Goal: Task Accomplishment & Management: Manage account settings

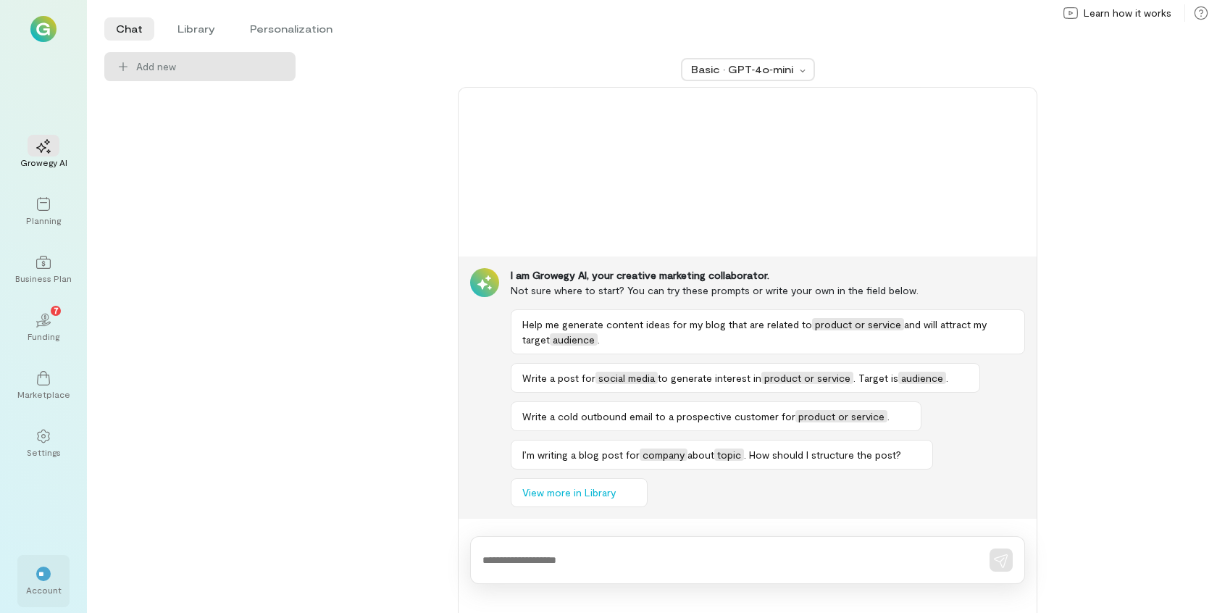
click at [54, 590] on div "Account" at bounding box center [43, 590] width 35 height 12
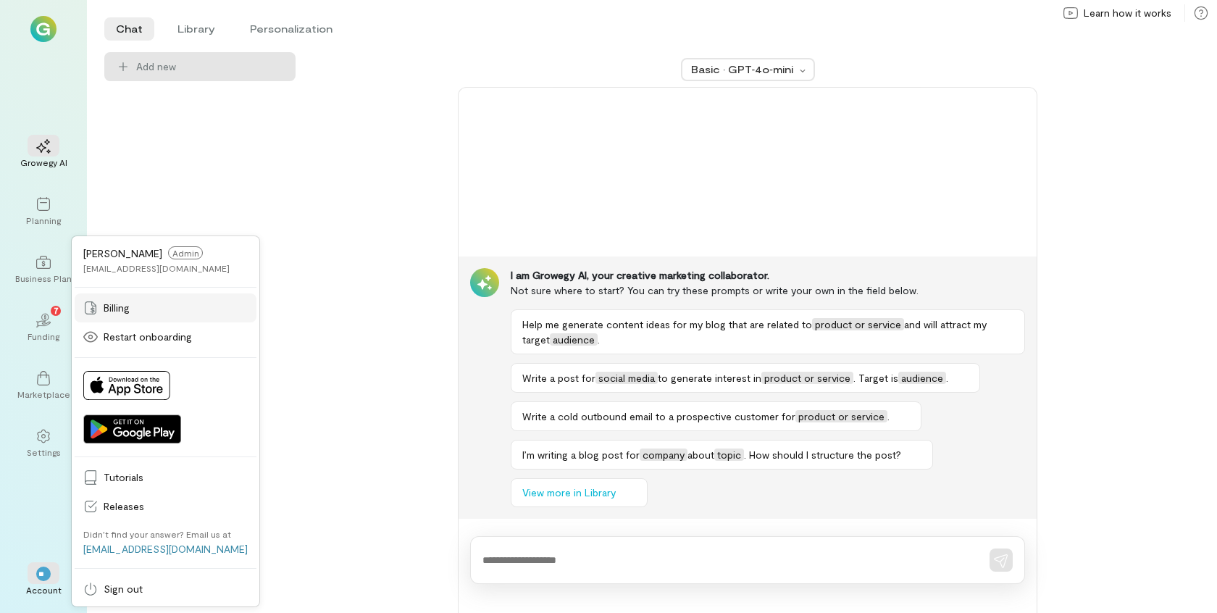
click at [115, 312] on span "Billing" at bounding box center [176, 308] width 144 height 14
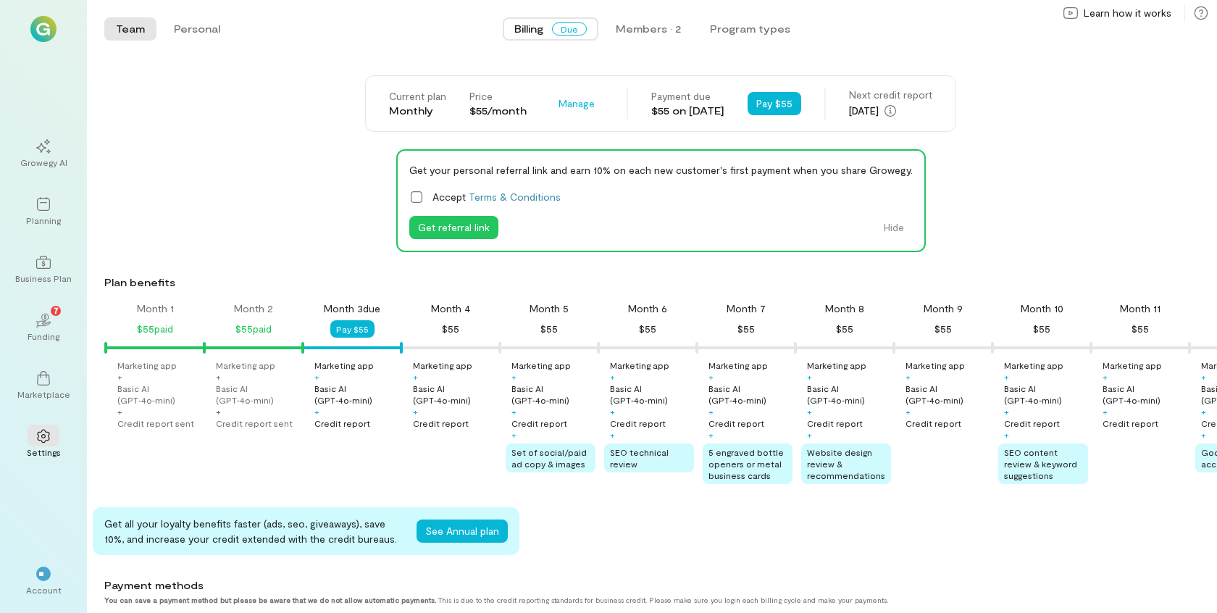
scroll to position [0, 49]
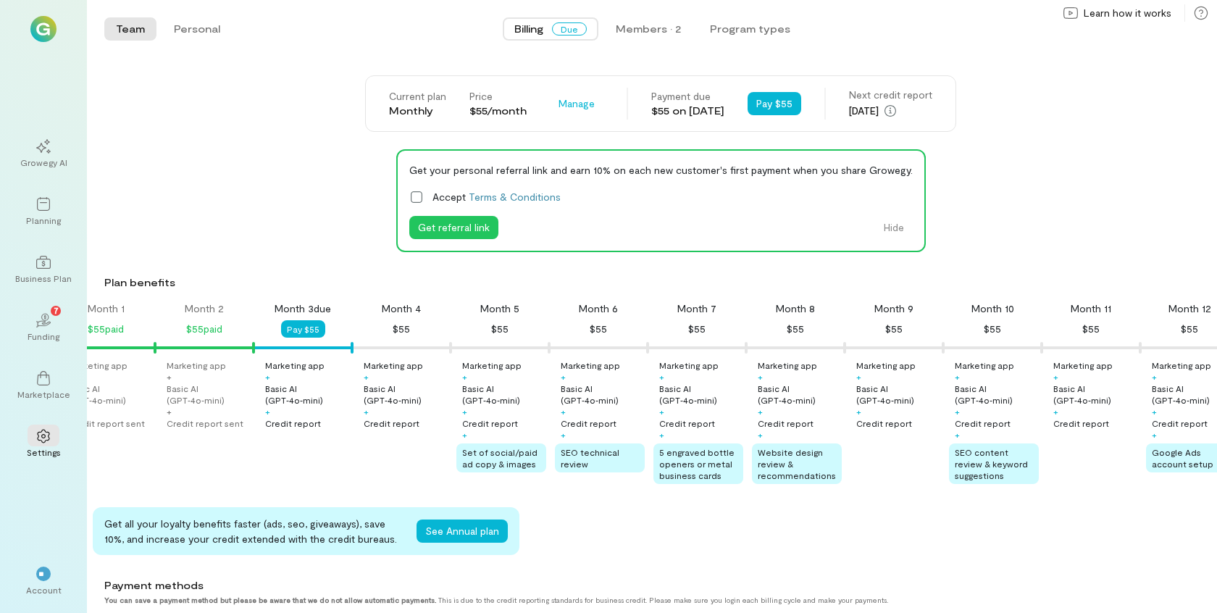
click at [558, 117] on div "Current plan Monthly Price $55/month Manage" at bounding box center [496, 103] width 214 height 29
click at [561, 101] on span "Manage" at bounding box center [576, 103] width 36 height 14
click at [598, 157] on span "Cancel plan" at bounding box center [619, 163] width 74 height 14
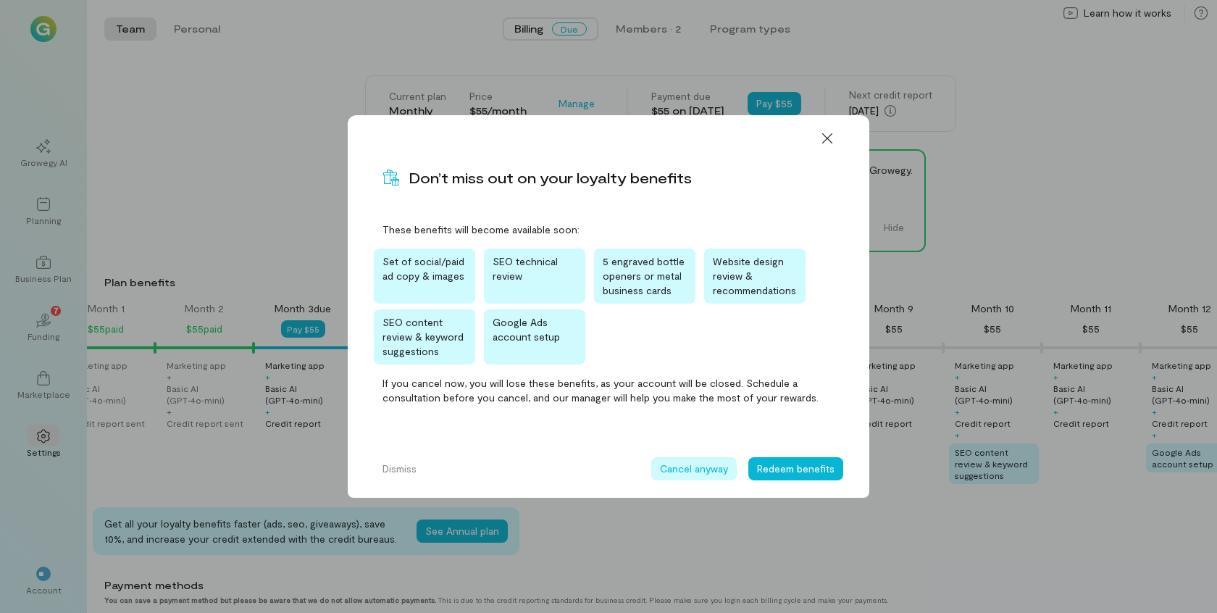
click at [699, 470] on button "Cancel anyway" at bounding box center [693, 468] width 85 height 23
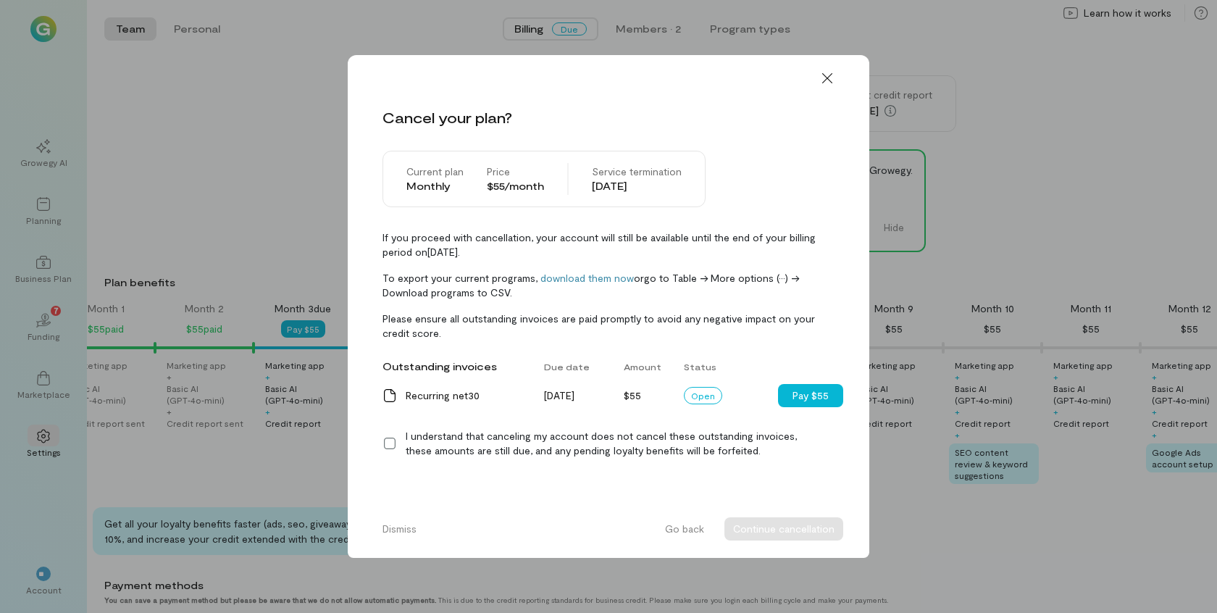
click at [395, 438] on icon at bounding box center [389, 443] width 14 height 14
click at [748, 535] on button "Continue cancellation" at bounding box center [783, 528] width 119 height 23
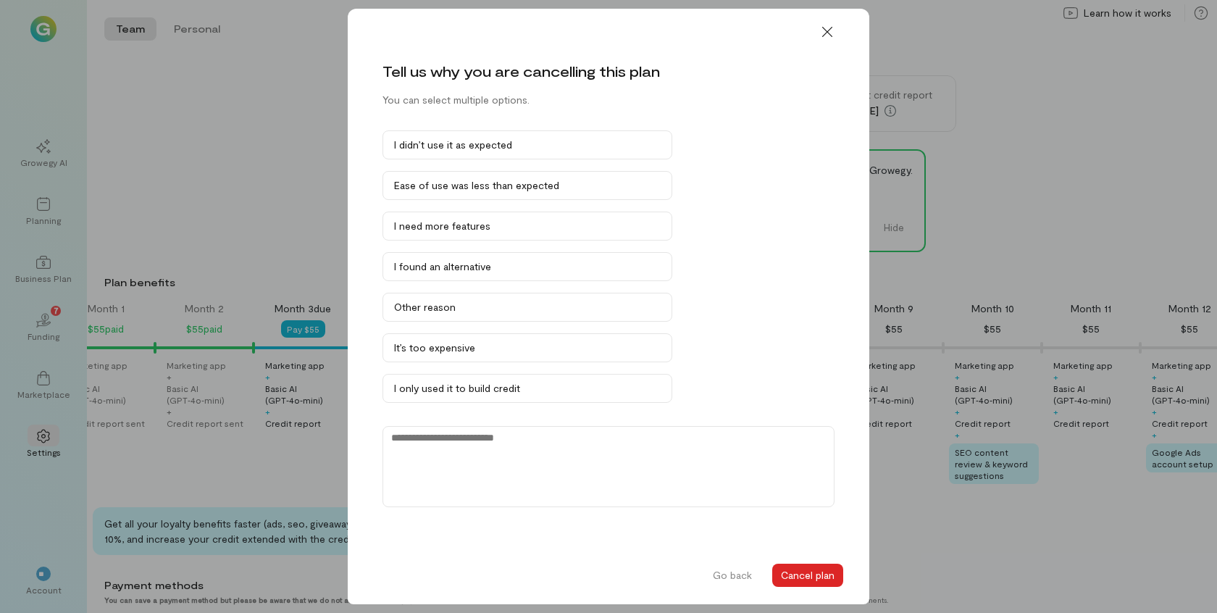
click at [789, 563] on button "Cancel plan" at bounding box center [807, 574] width 71 height 23
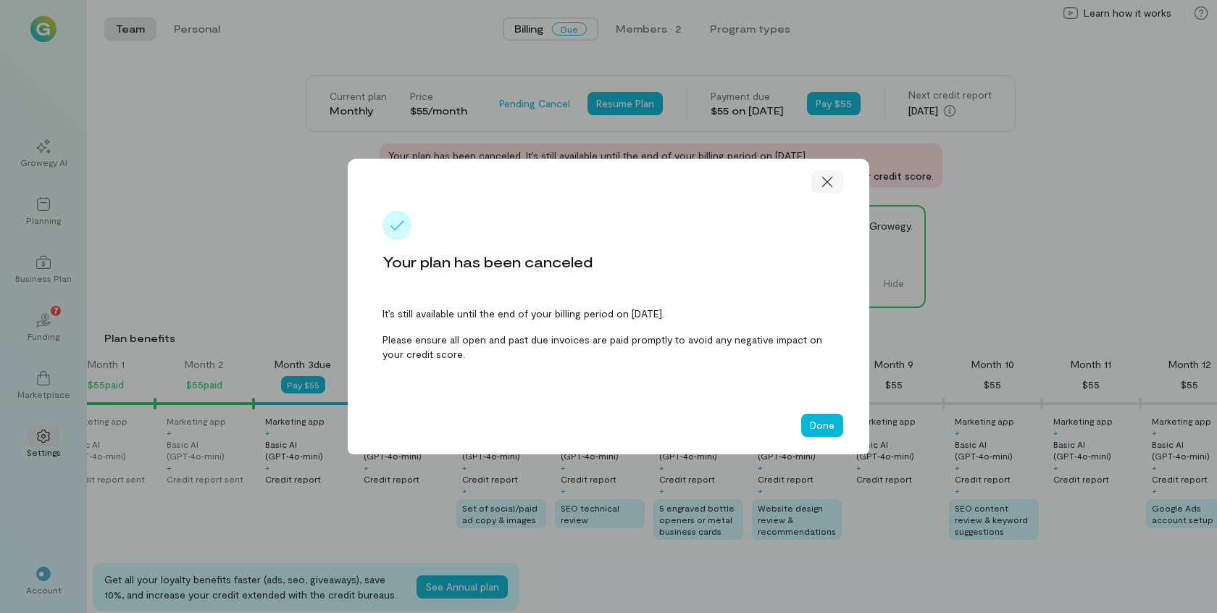
click at [829, 181] on icon at bounding box center [827, 182] width 14 height 14
